Goal: Book appointment/travel/reservation

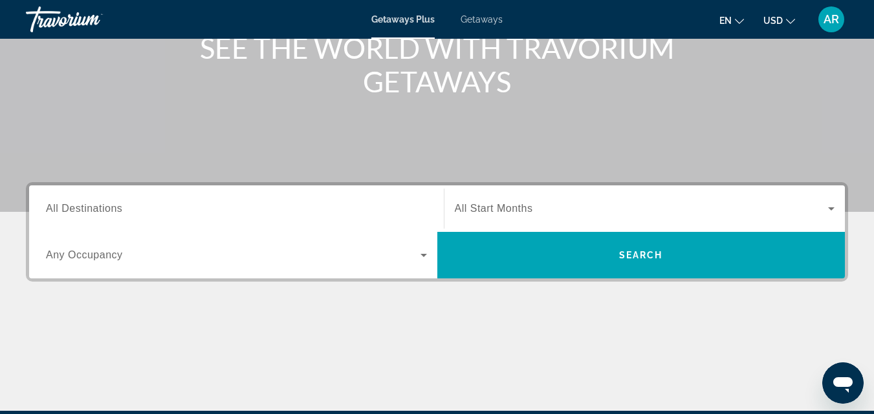
scroll to position [194, 0]
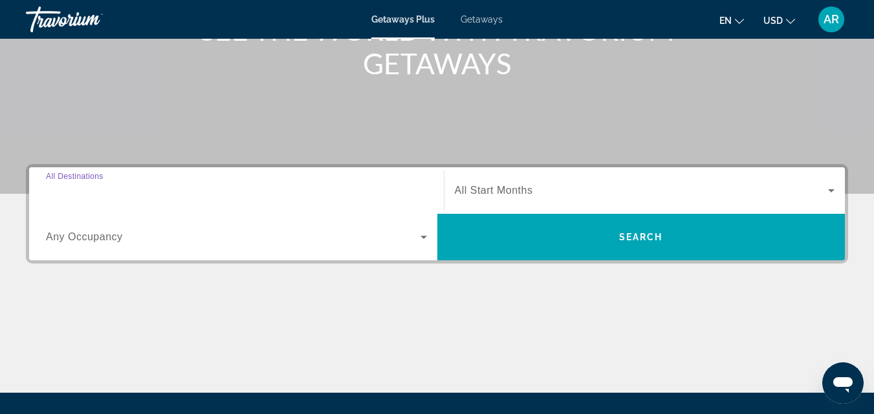
click at [153, 193] on input "Destination All Destinations" at bounding box center [236, 192] width 381 height 16
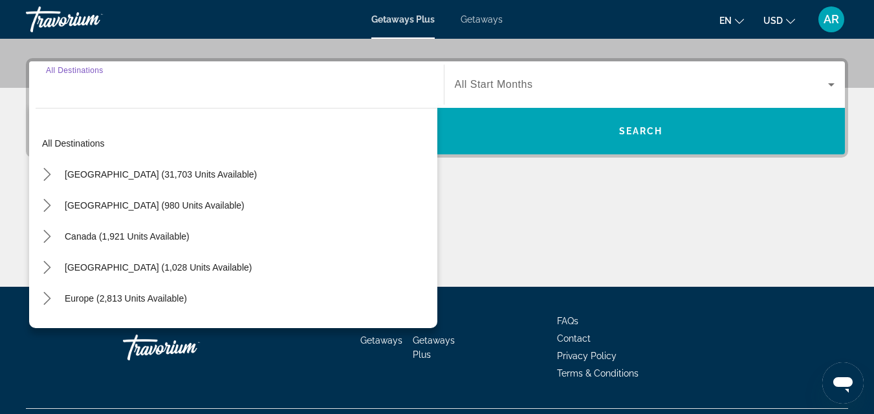
scroll to position [316, 0]
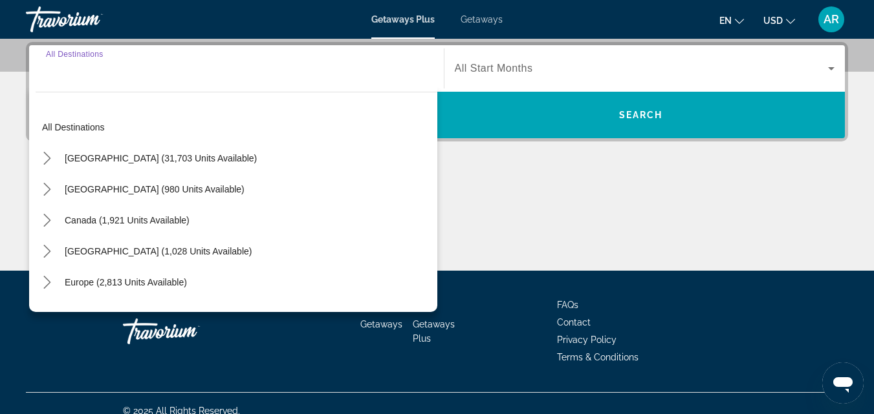
click at [84, 75] on input "Destination All Destinations" at bounding box center [236, 69] width 381 height 16
click at [77, 66] on input "Destination All Destinations" at bounding box center [236, 69] width 381 height 16
click at [46, 72] on input "Destination All Destinations" at bounding box center [236, 69] width 381 height 16
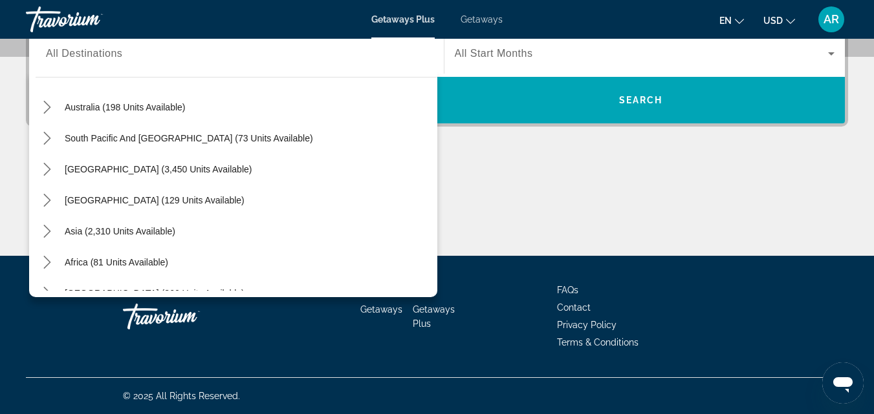
scroll to position [210, 0]
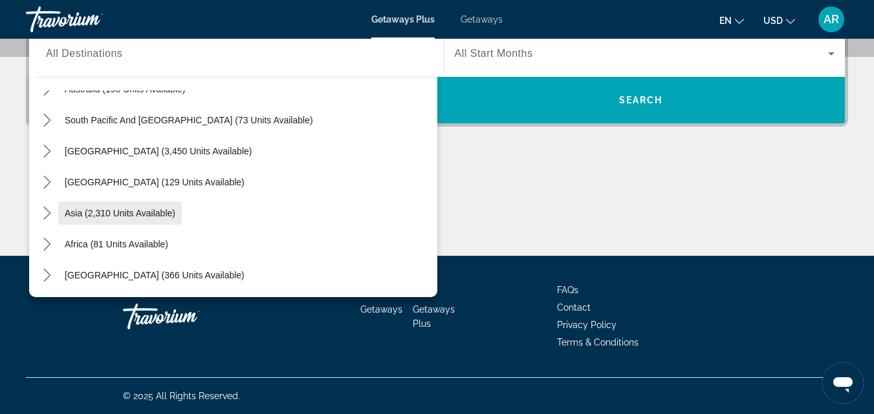
click at [153, 217] on span "Asia (2,310 units available)" at bounding box center [120, 213] width 111 height 10
type input "**********"
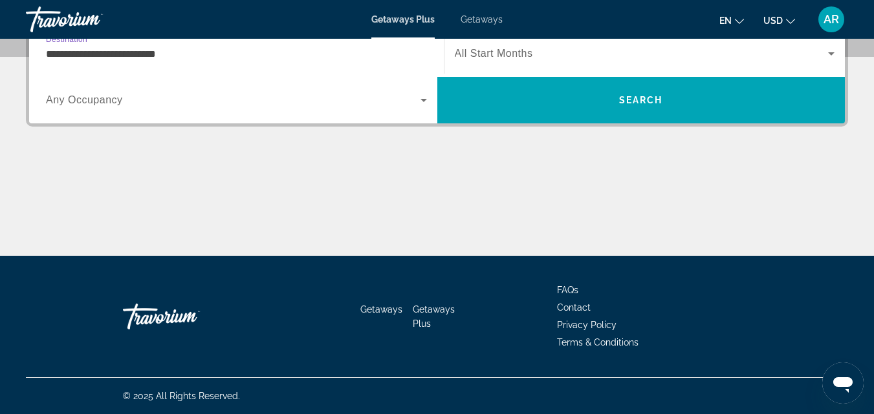
scroll to position [316, 0]
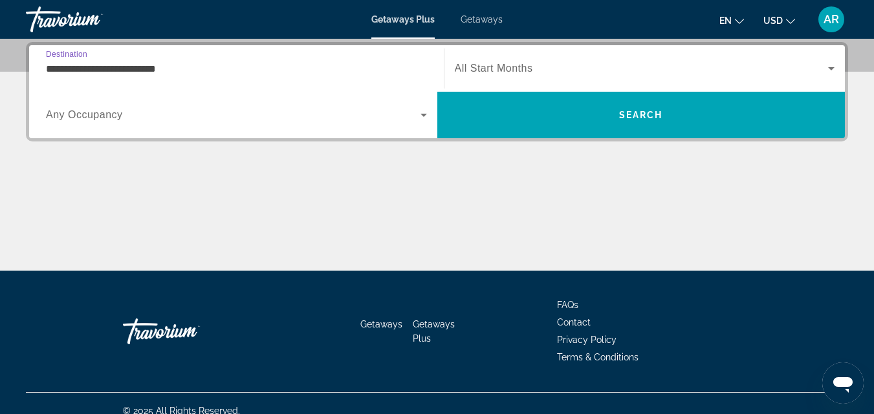
click at [556, 71] on span "Search widget" at bounding box center [642, 69] width 374 height 16
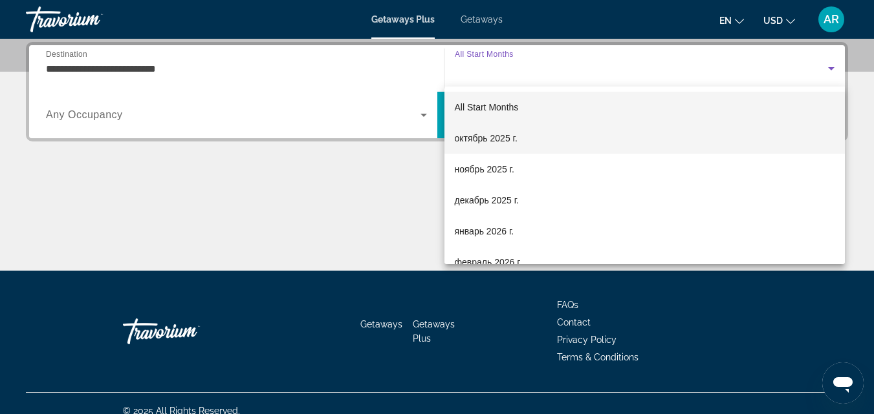
click at [531, 138] on mat-option "октябрь 2025 г." at bounding box center [644, 138] width 401 height 31
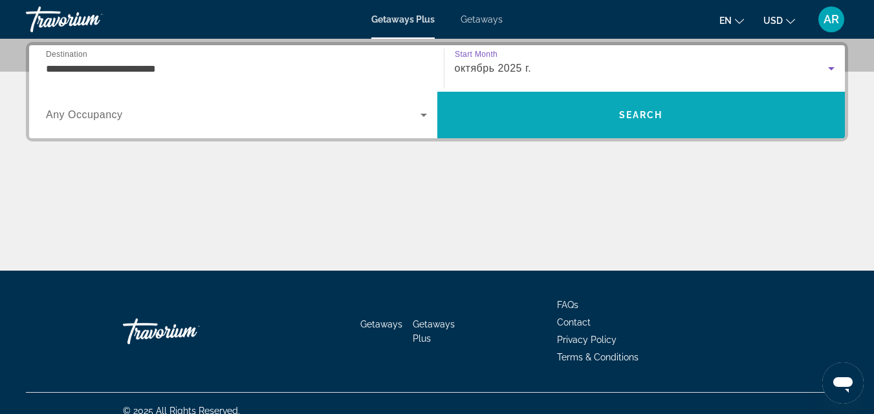
click at [539, 118] on span "Search" at bounding box center [641, 115] width 408 height 31
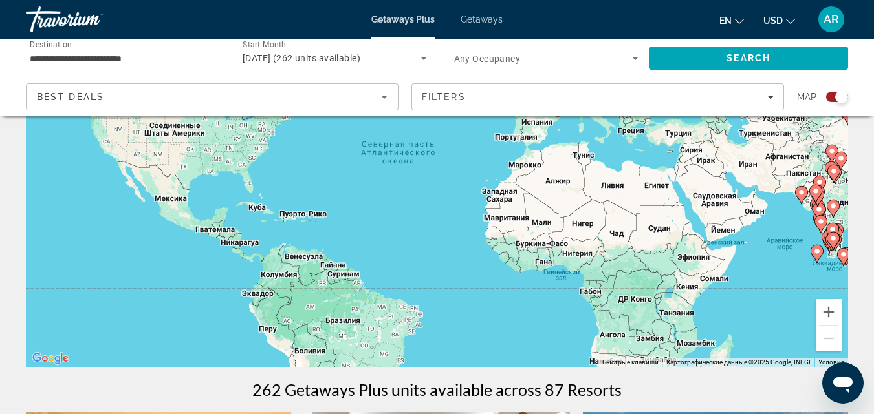
scroll to position [154, 0]
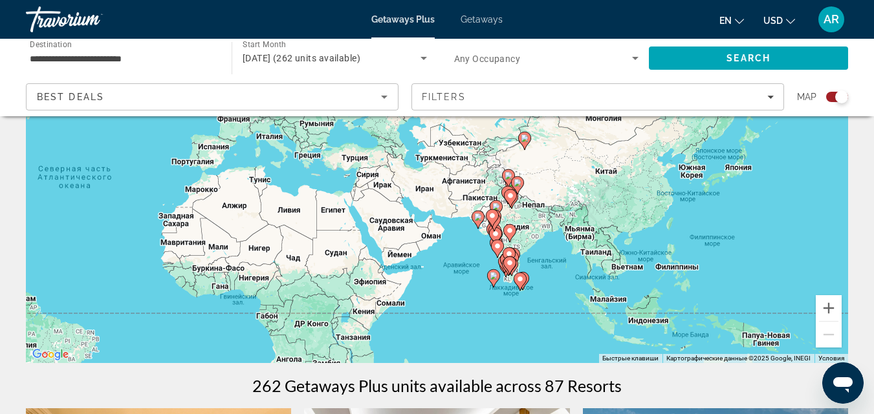
drag, startPoint x: 750, startPoint y: 217, endPoint x: 447, endPoint y: 231, distance: 303.6
click at [447, 231] on div "Чтобы активировать перетаскивание с помощью клавиатуры, нажмите Alt + Ввод. Пос…" at bounding box center [437, 169] width 822 height 388
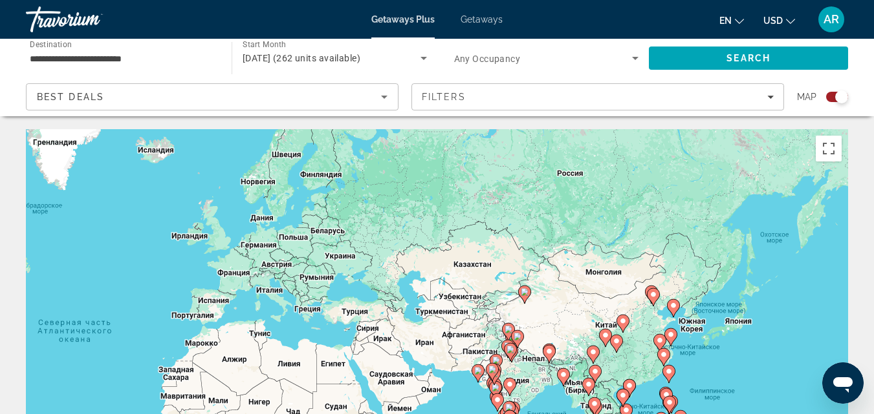
scroll to position [323, 0]
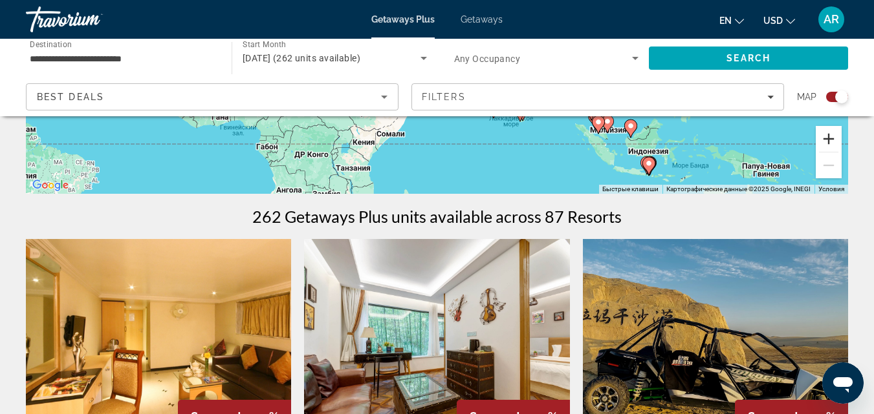
click at [821, 138] on button "Увеличить" at bounding box center [828, 139] width 26 height 26
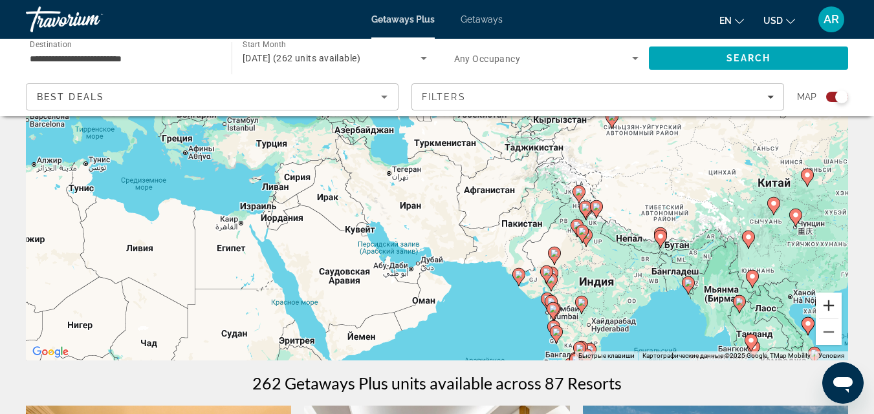
scroll to position [92, 0]
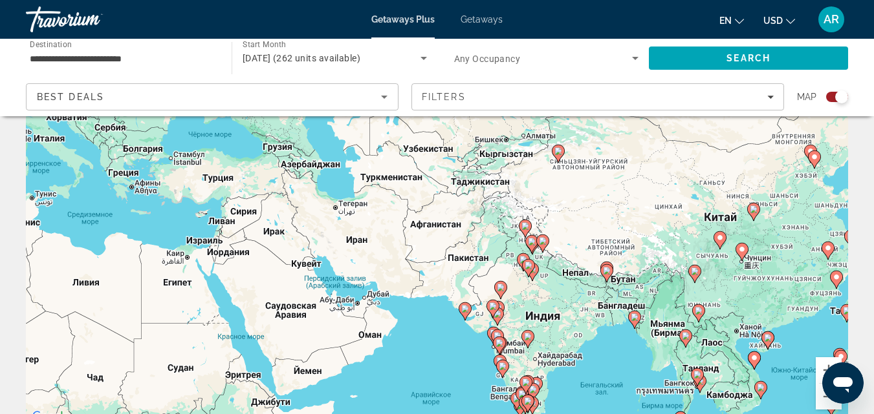
drag, startPoint x: 714, startPoint y: 232, endPoint x: 627, endPoint y: 167, distance: 108.5
click at [629, 168] on div "Чтобы активировать перетаскивание с помощью клавиатуры, нажмите Alt + Ввод. Пос…" at bounding box center [437, 232] width 822 height 388
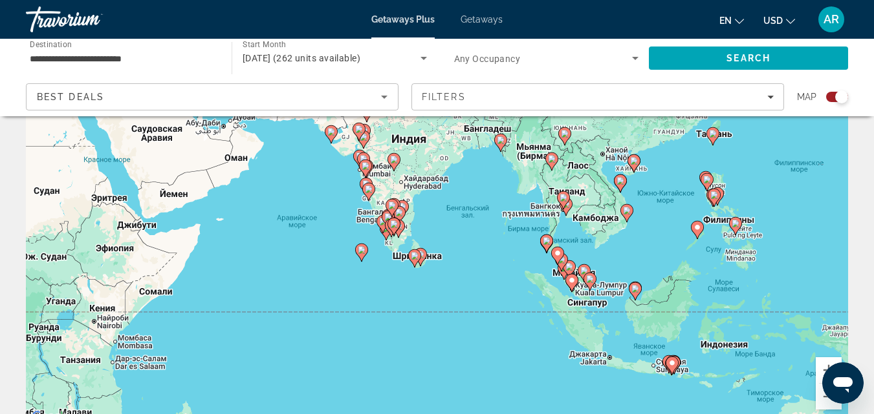
drag, startPoint x: 696, startPoint y: 305, endPoint x: 610, endPoint y: 178, distance: 152.6
click at [610, 178] on div "Чтобы активировать перетаскивание с помощью клавиатуры, нажмите Alt + Ввод. Пос…" at bounding box center [437, 232] width 822 height 388
click at [822, 360] on button "Увеличить" at bounding box center [828, 371] width 26 height 26
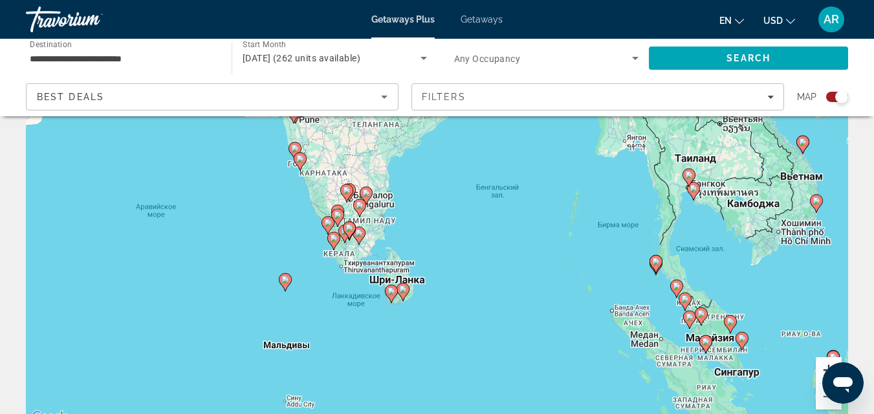
click at [822, 360] on button "Увеличить" at bounding box center [828, 371] width 26 height 26
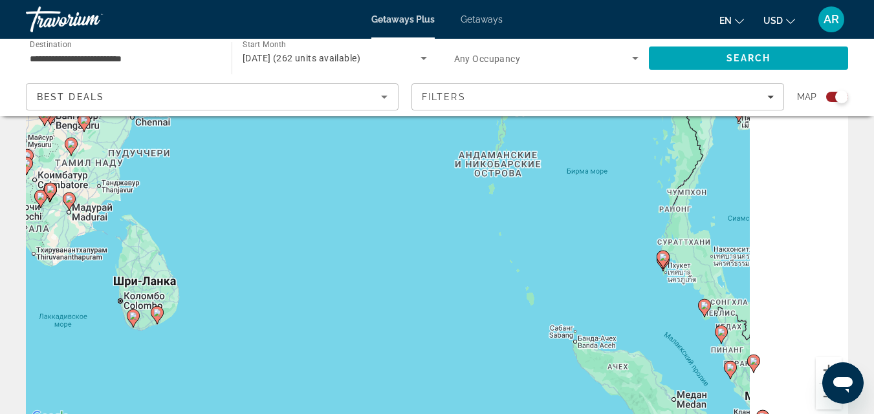
drag, startPoint x: 689, startPoint y: 344, endPoint x: 318, endPoint y: 240, distance: 385.5
click at [318, 240] on div "Чтобы активировать перетаскивание с помощью клавиатуры, нажмите Alt + Ввод. Пос…" at bounding box center [437, 232] width 822 height 388
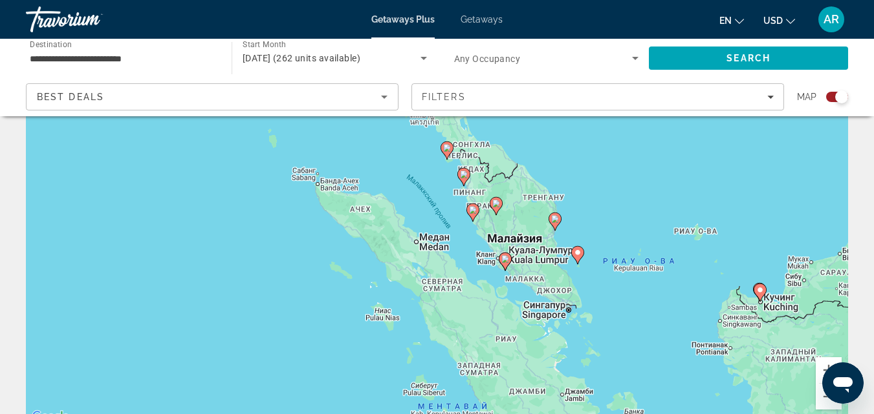
drag, startPoint x: 627, startPoint y: 337, endPoint x: 600, endPoint y: 263, distance: 78.9
click at [600, 263] on div "Чтобы активировать перетаскивание с помощью клавиатуры, нажмите Alt + Ввод. Пос…" at bounding box center [437, 232] width 822 height 388
click at [826, 361] on button "Увеличить" at bounding box center [828, 371] width 26 height 26
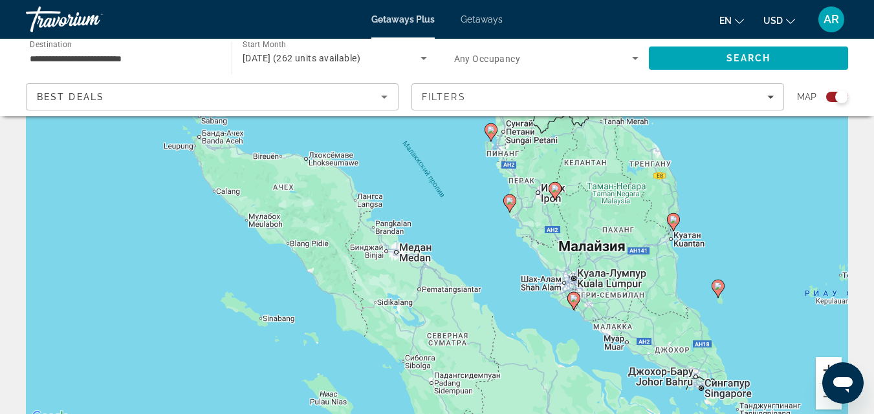
click at [826, 361] on button "Увеличить" at bounding box center [828, 371] width 26 height 26
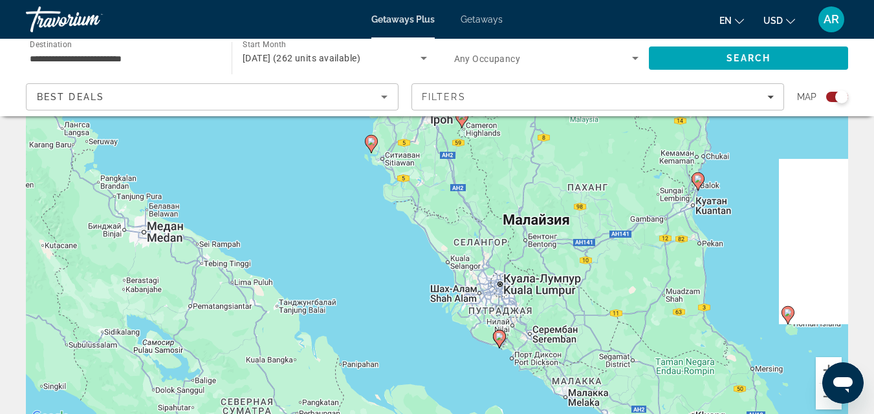
drag, startPoint x: 670, startPoint y: 321, endPoint x: 453, endPoint y: 280, distance: 220.5
click at [453, 280] on div "Чтобы активировать перетаскивание с помощью клавиатуры, нажмите Alt + Ввод. Пос…" at bounding box center [437, 232] width 822 height 388
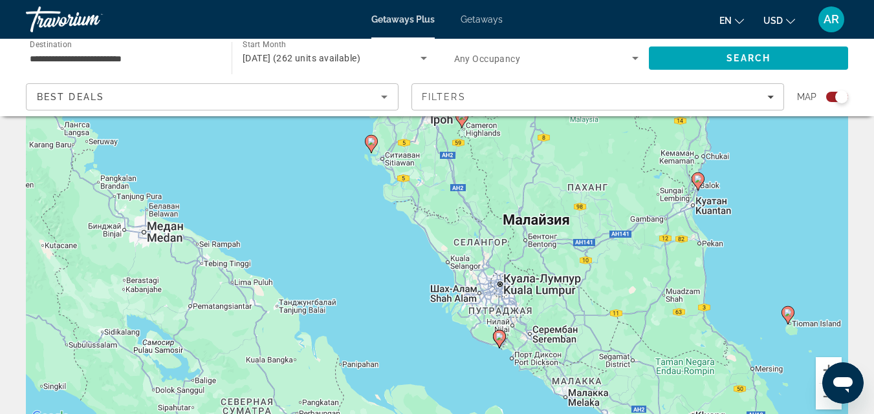
click at [500, 335] on image "Main content" at bounding box center [499, 337] width 8 height 8
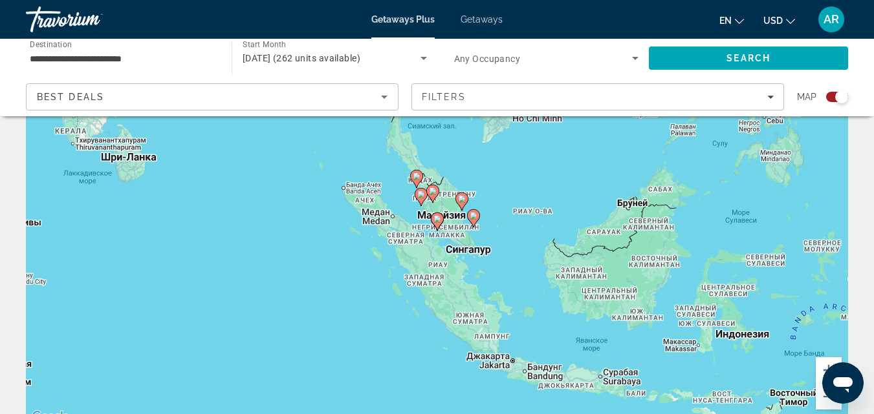
click at [438, 229] on icon "Main content" at bounding box center [437, 222] width 13 height 18
type input "**********"
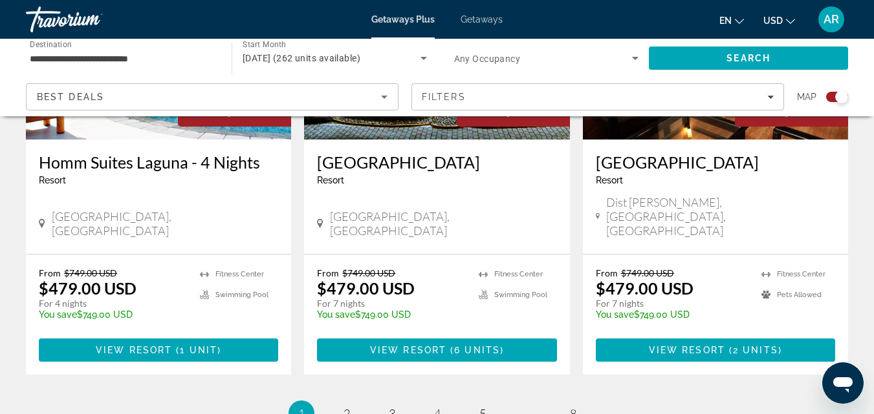
scroll to position [2152, 0]
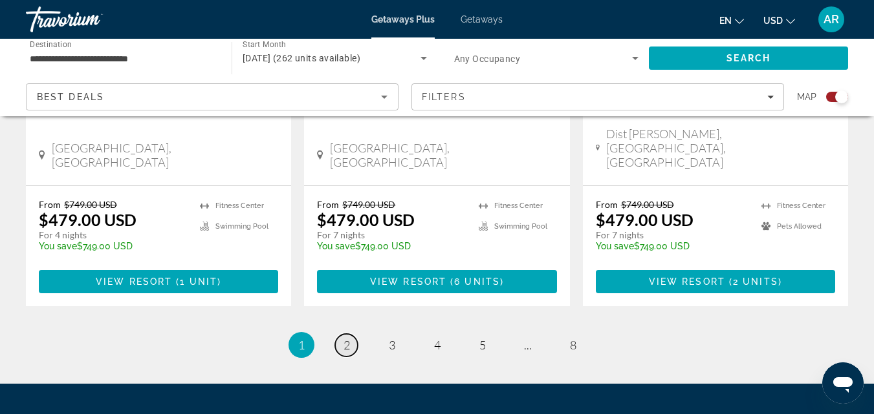
click at [349, 338] on span "2" at bounding box center [346, 345] width 6 height 14
